Goal: Information Seeking & Learning: Learn about a topic

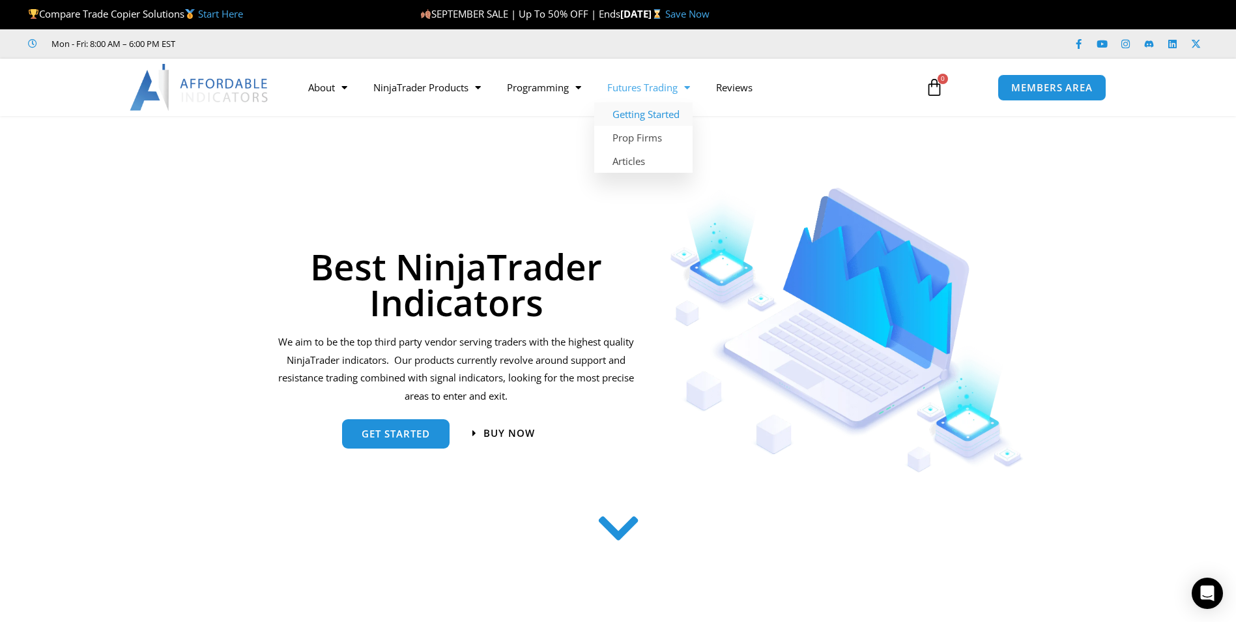
click at [639, 112] on link "Getting Started" at bounding box center [643, 113] width 98 height 23
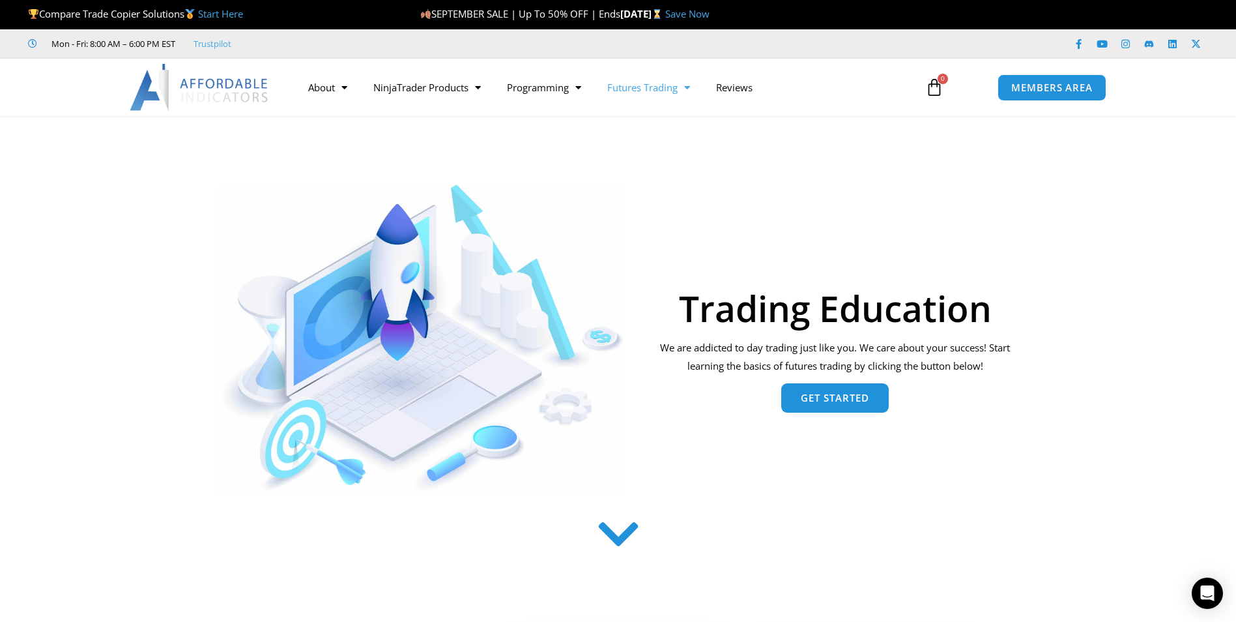
click at [827, 394] on span "Get Started" at bounding box center [835, 398] width 68 height 10
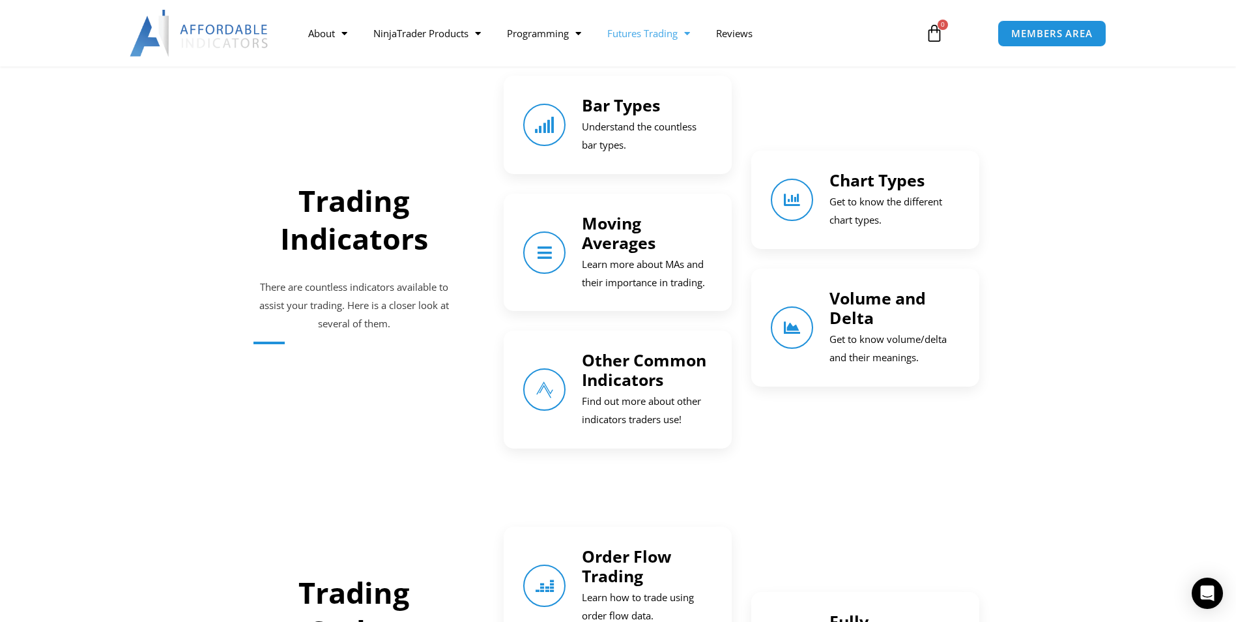
scroll to position [706, 0]
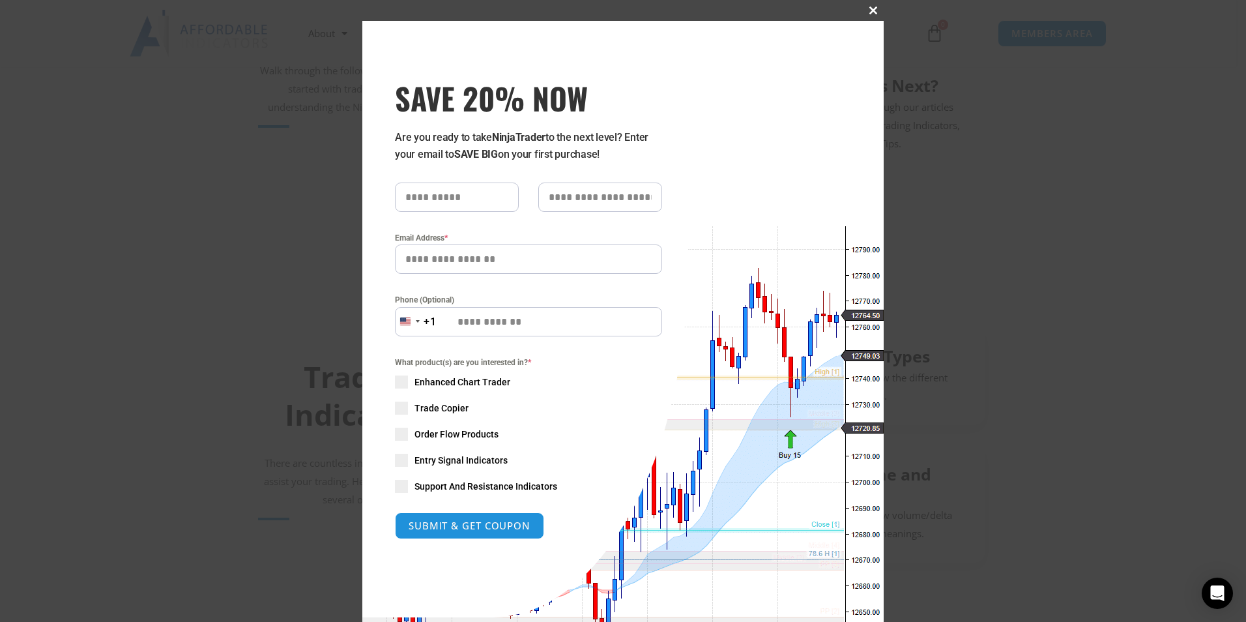
drag, startPoint x: 1215, startPoint y: 1, endPoint x: 866, endPoint y: 13, distance: 349.4
click at [866, 13] on span "SAVE 20% NOW popup" at bounding box center [873, 11] width 21 height 8
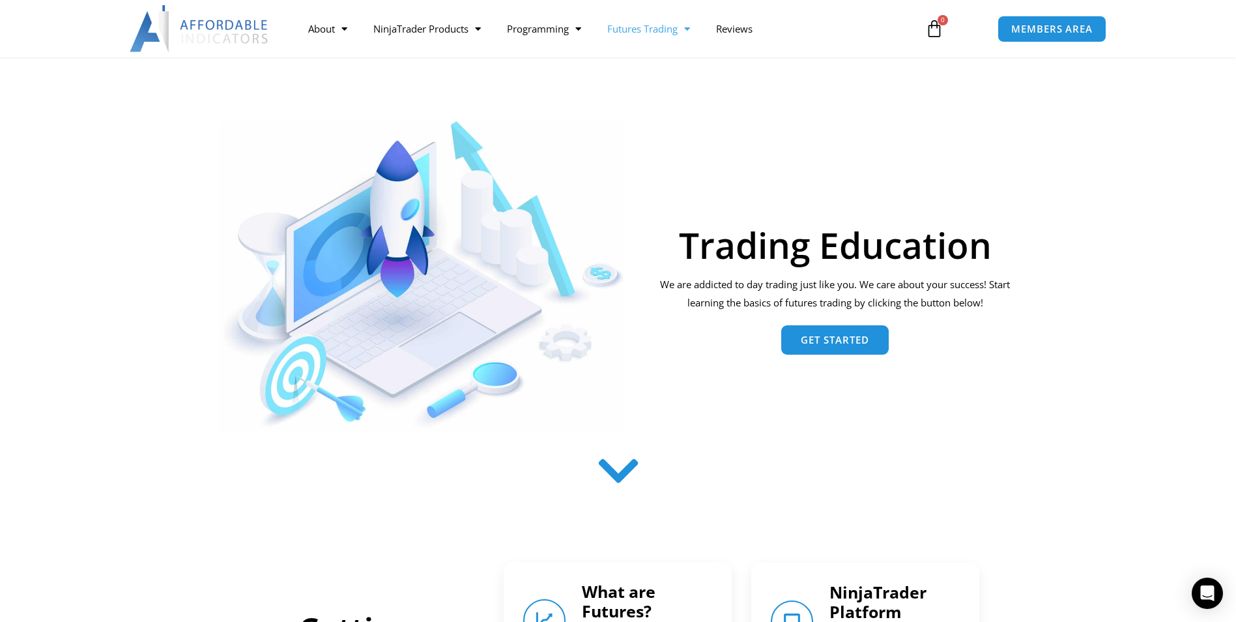
scroll to position [0, 0]
